Goal: Book appointment/travel/reservation

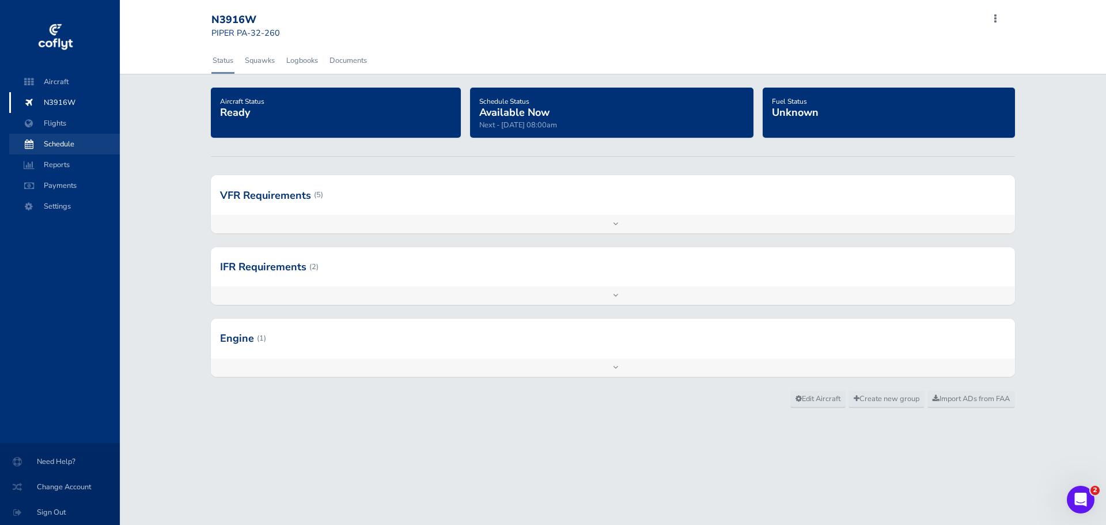
click at [78, 147] on span "Schedule" at bounding box center [65, 144] width 88 height 21
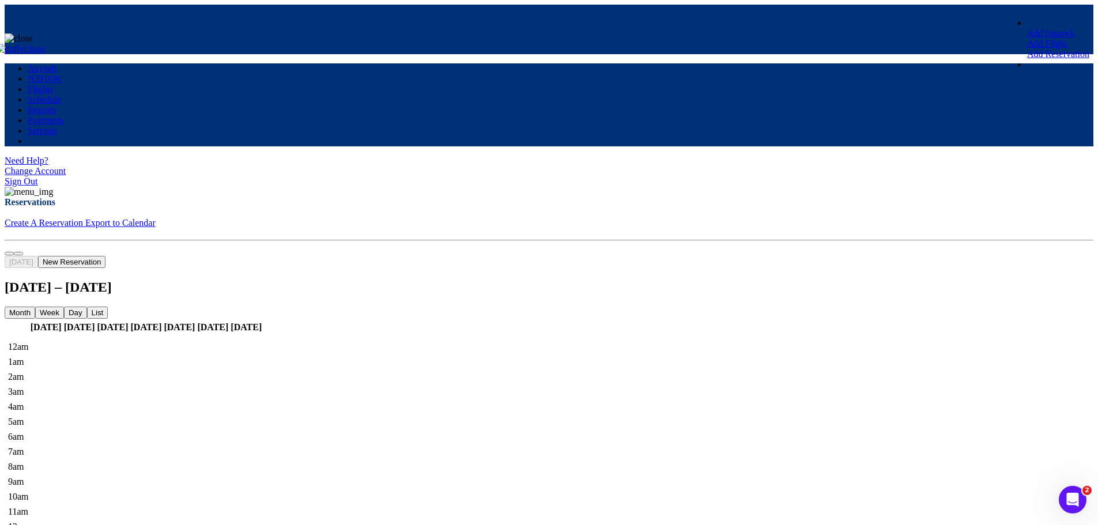
click at [35, 307] on button "Month" at bounding box center [20, 313] width 31 height 12
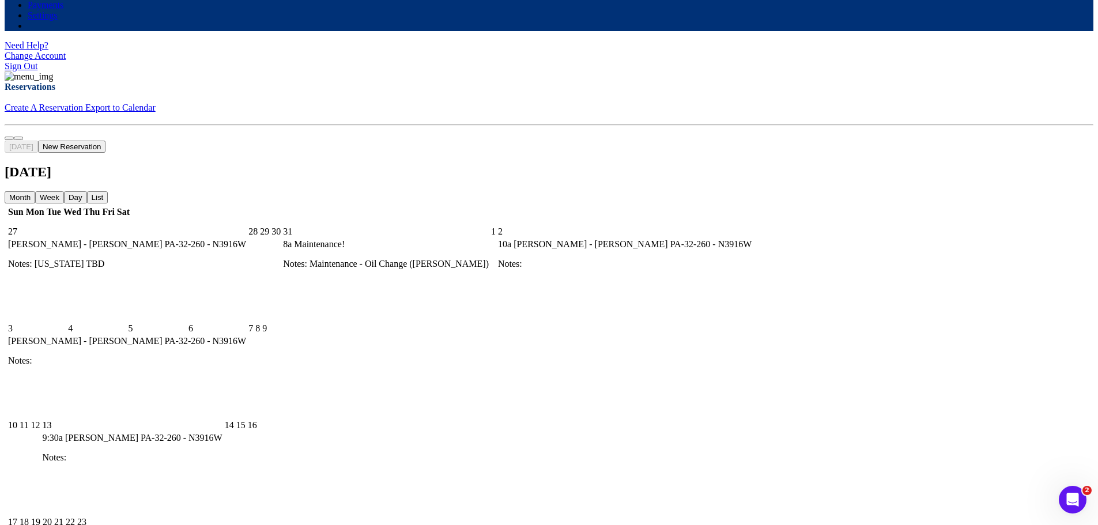
scroll to position [58, 0]
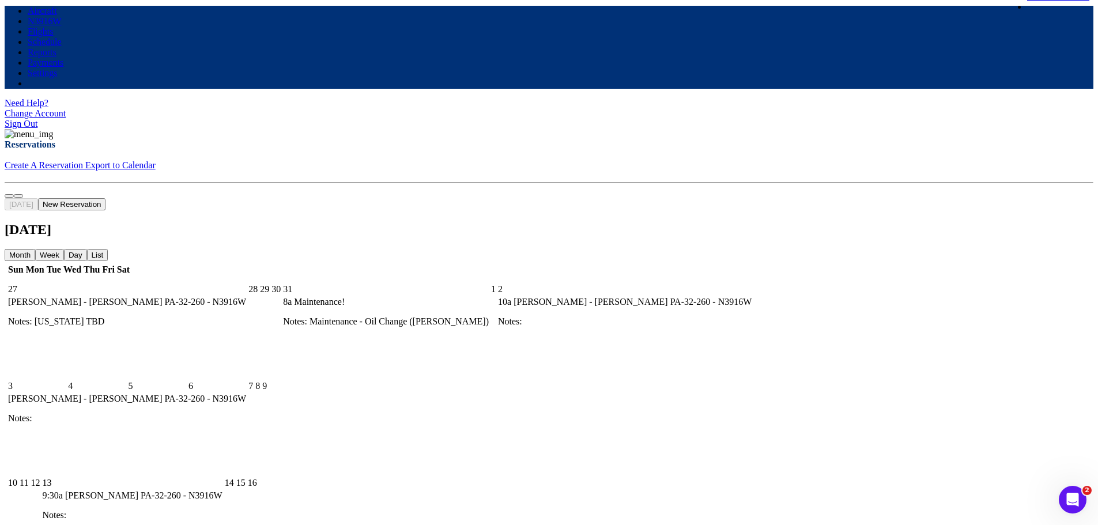
click at [18, 196] on span "next" at bounding box center [18, 196] width 0 height 0
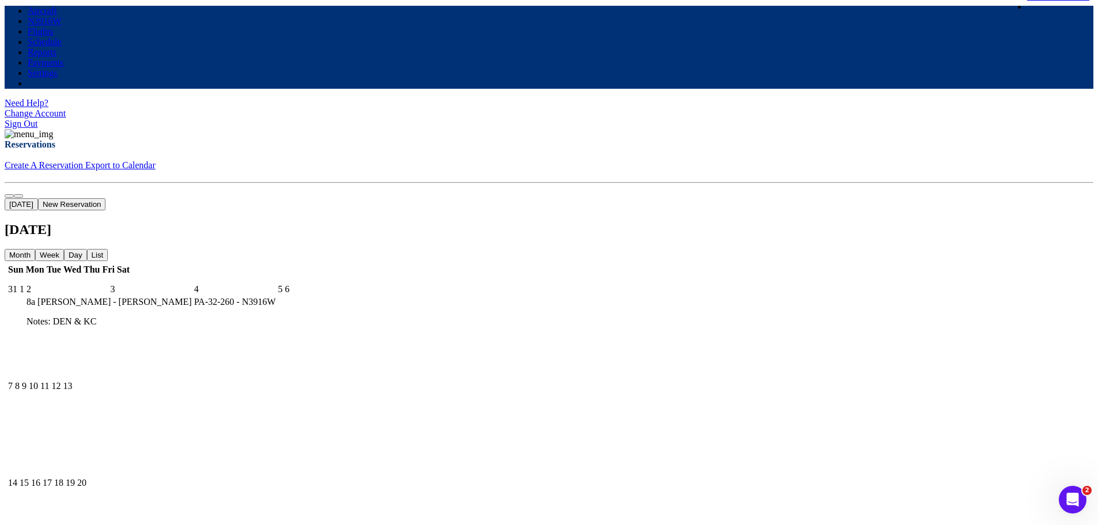
click at [275, 316] on p "Notes: DEN & KC" at bounding box center [151, 321] width 249 height 10
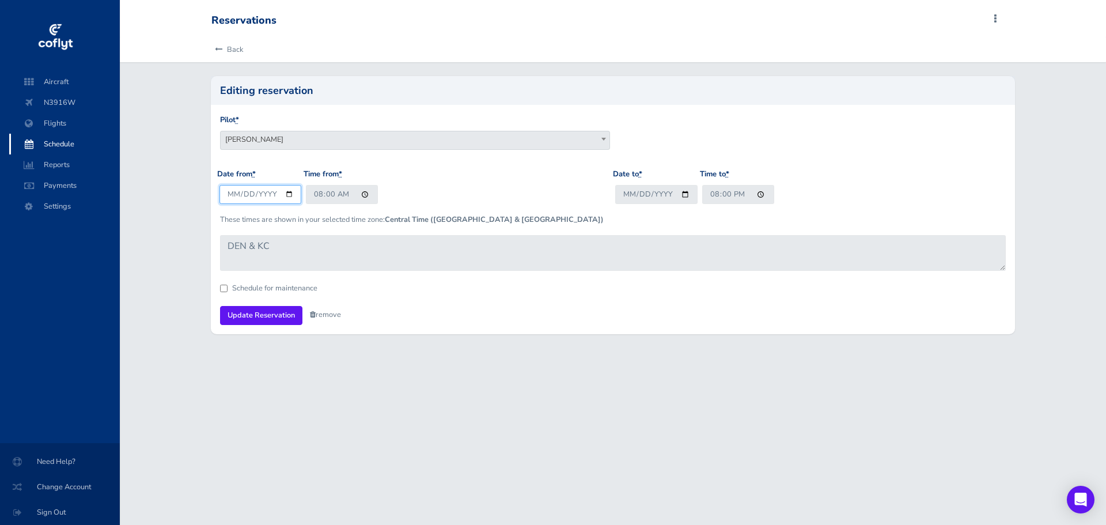
click at [256, 198] on input "2025-09-02" at bounding box center [261, 194] width 82 height 19
click at [288, 196] on input "2025-09-02" at bounding box center [261, 194] width 82 height 19
type input "2025-09-16"
click at [658, 193] on input "2025-09-04" at bounding box center [656, 194] width 82 height 19
click at [683, 195] on input "2025-09-04" at bounding box center [656, 194] width 82 height 19
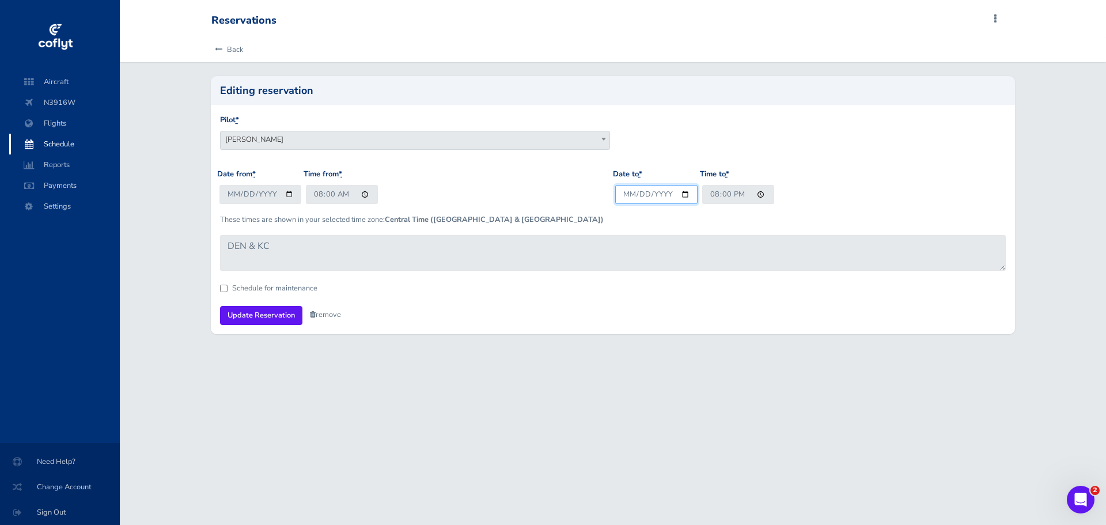
type input "2025-09-18"
click at [272, 316] on input "Update Reservation" at bounding box center [261, 315] width 82 height 19
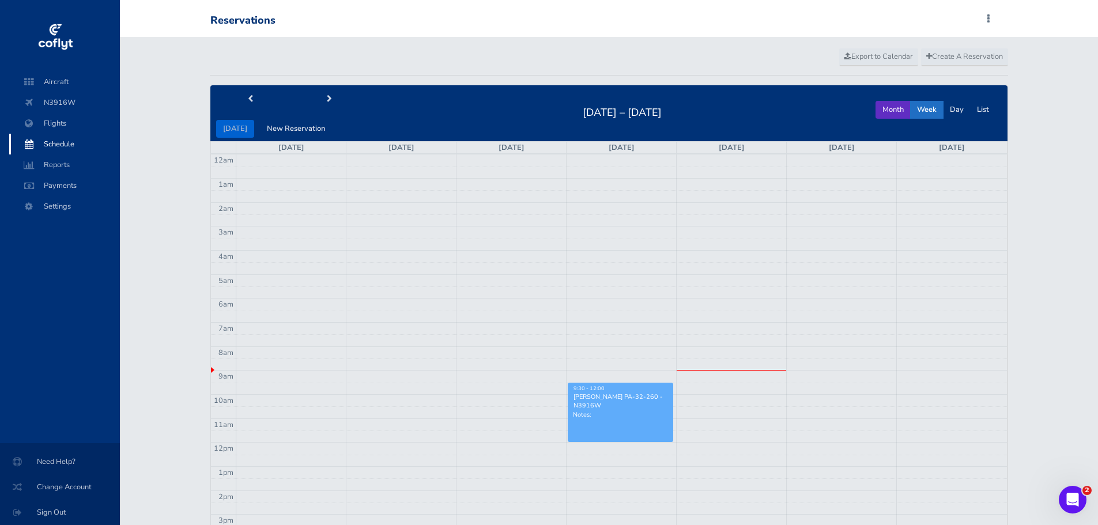
click at [898, 107] on button "Month" at bounding box center [892, 110] width 35 height 18
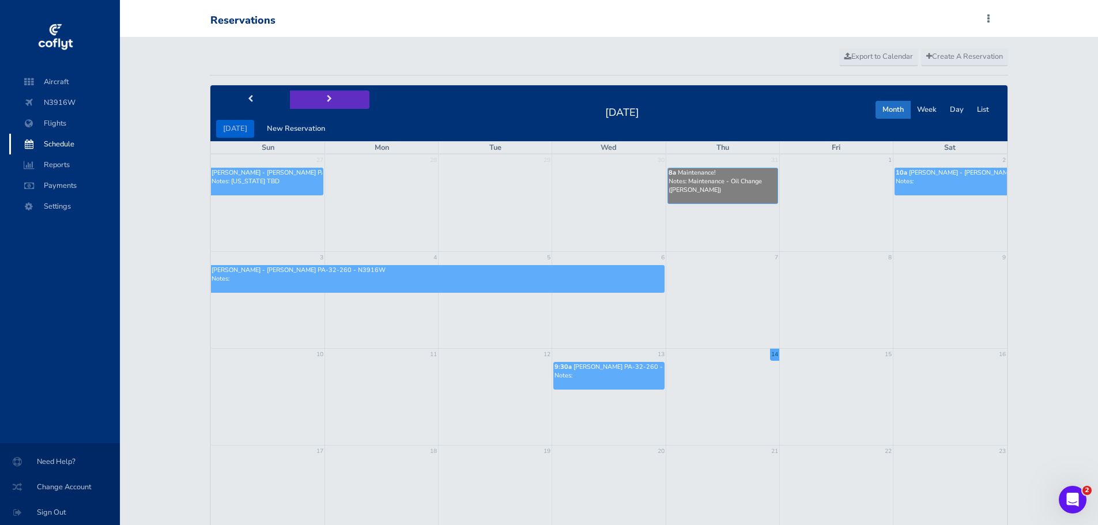
click at [327, 99] on span "next" at bounding box center [329, 99] width 5 height 7
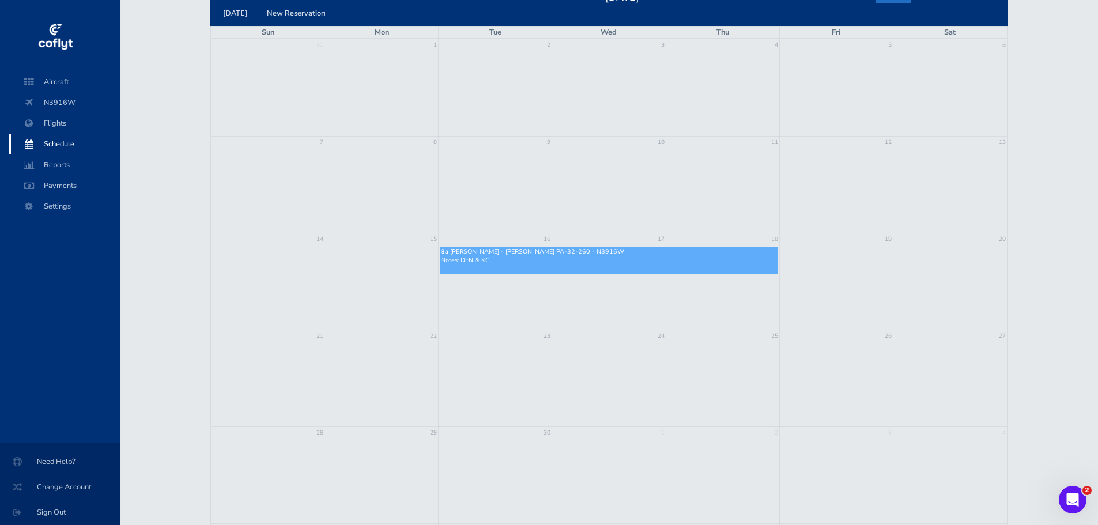
scroll to position [58, 0]
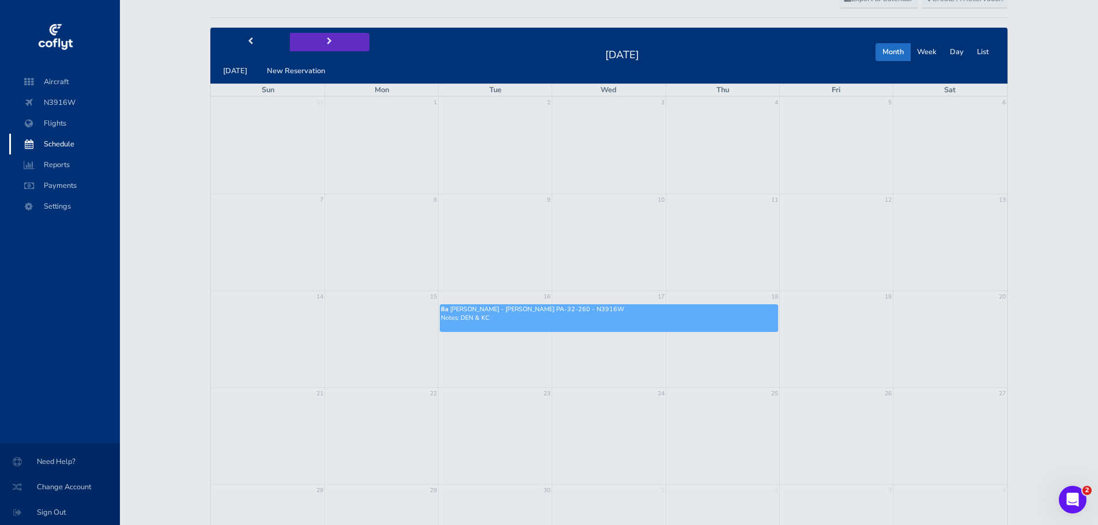
click at [328, 40] on button "next" at bounding box center [330, 42] width 80 height 18
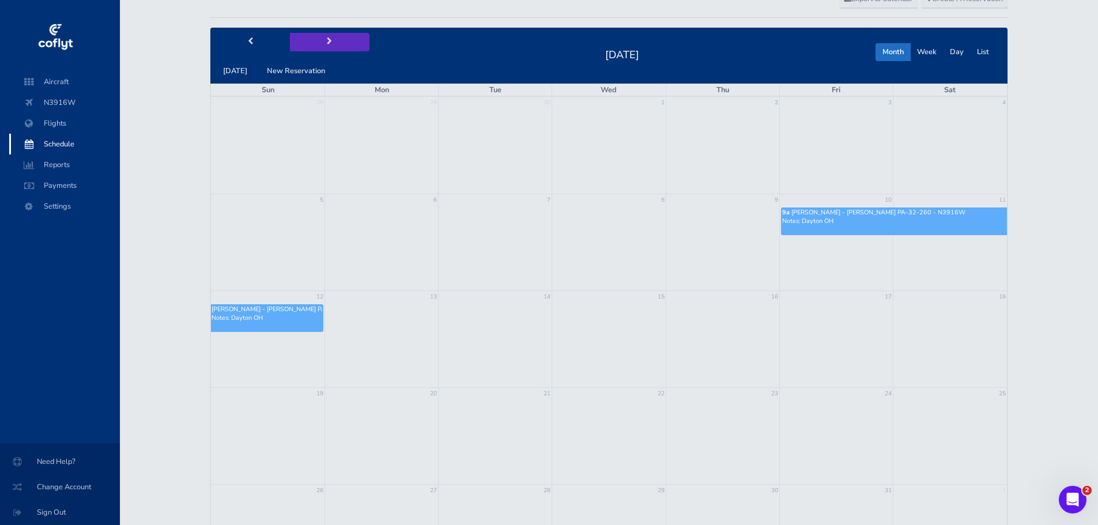
click at [327, 43] on span "next" at bounding box center [329, 41] width 5 height 7
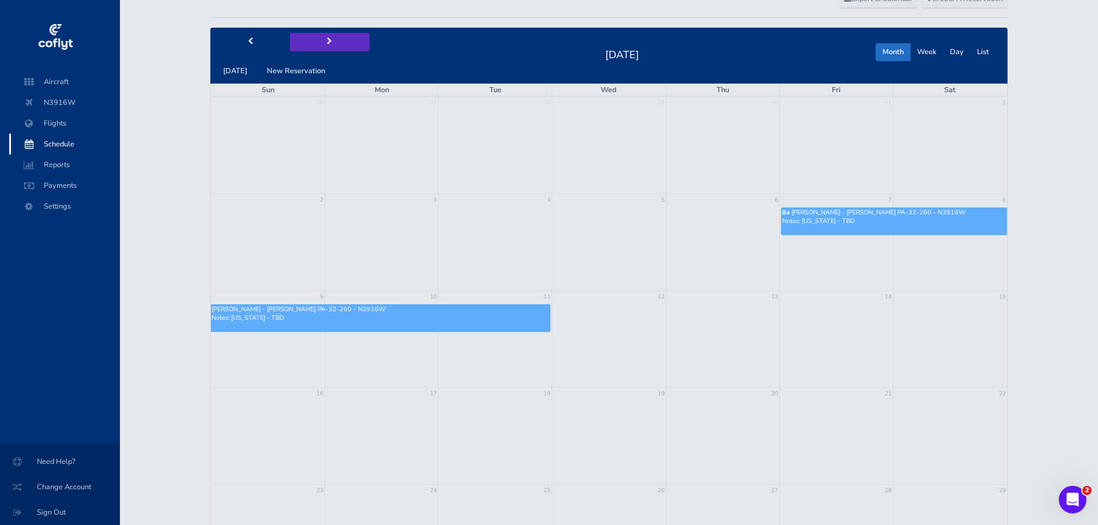
click at [327, 43] on span "next" at bounding box center [329, 41] width 5 height 7
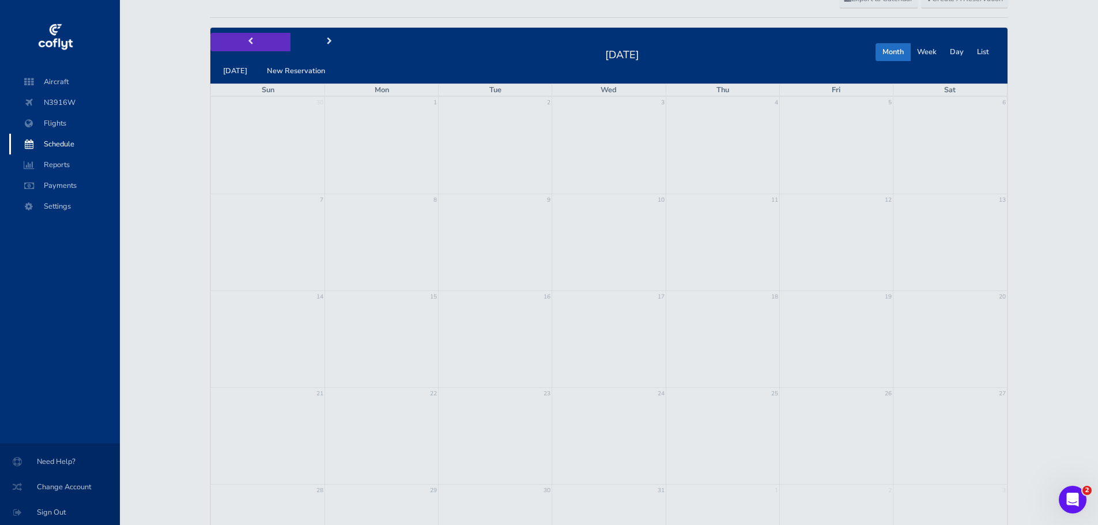
click at [252, 43] on button "prev" at bounding box center [250, 42] width 80 height 18
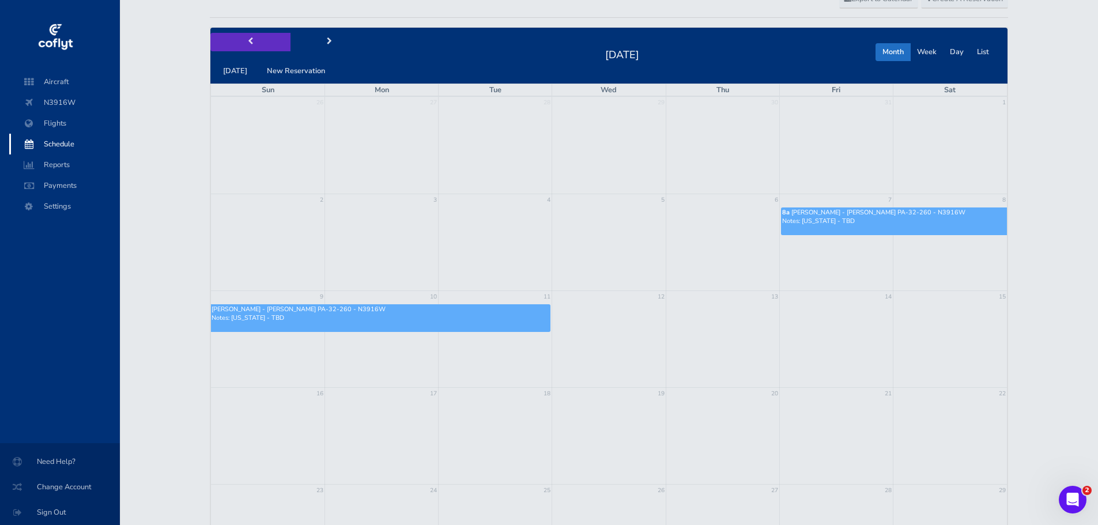
click at [252, 43] on button "prev" at bounding box center [250, 42] width 80 height 18
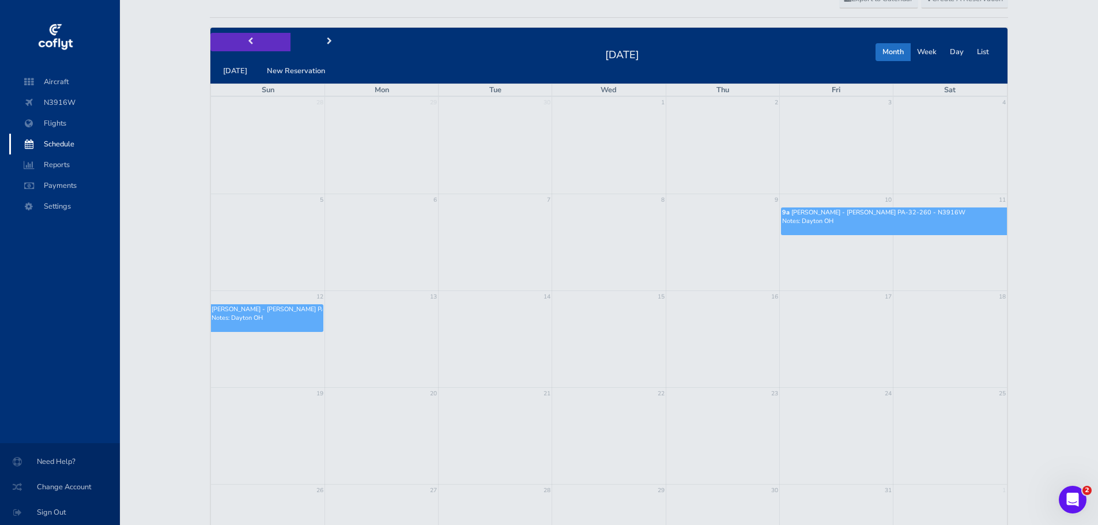
click at [252, 43] on button "prev" at bounding box center [250, 42] width 80 height 18
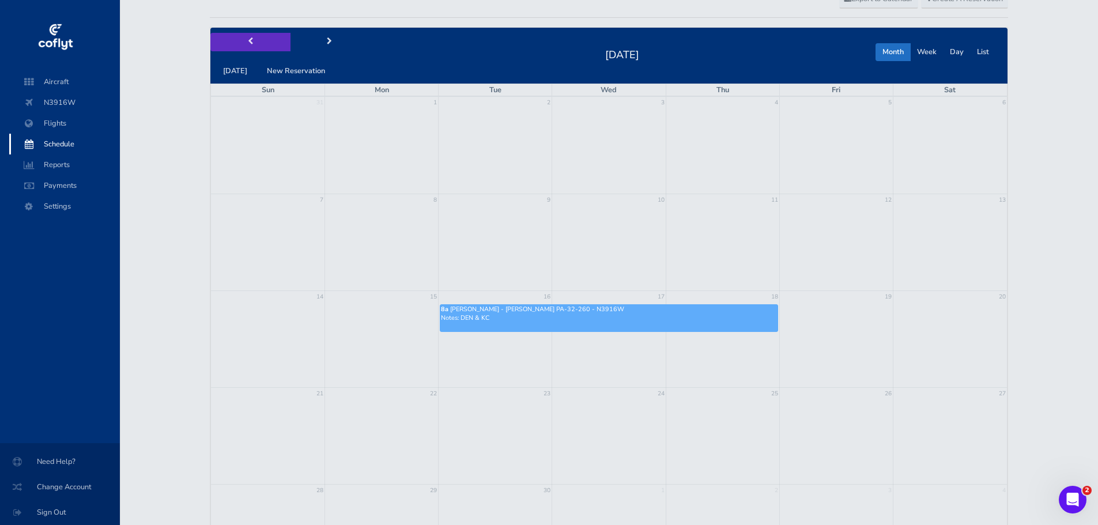
click at [252, 43] on button "prev" at bounding box center [250, 42] width 80 height 18
